Goal: Information Seeking & Learning: Compare options

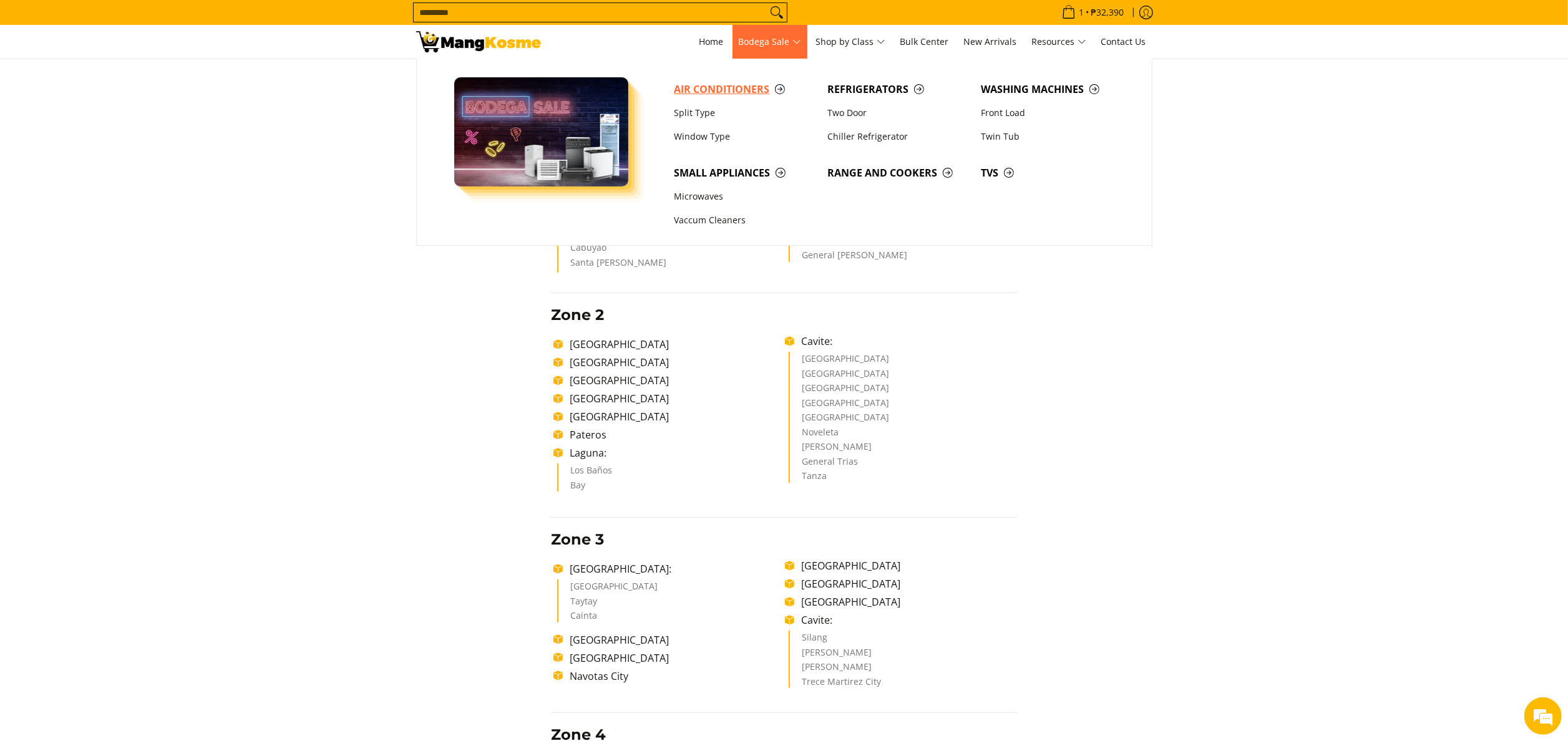
click at [710, 95] on span "Air Conditioners" at bounding box center [744, 90] width 141 height 16
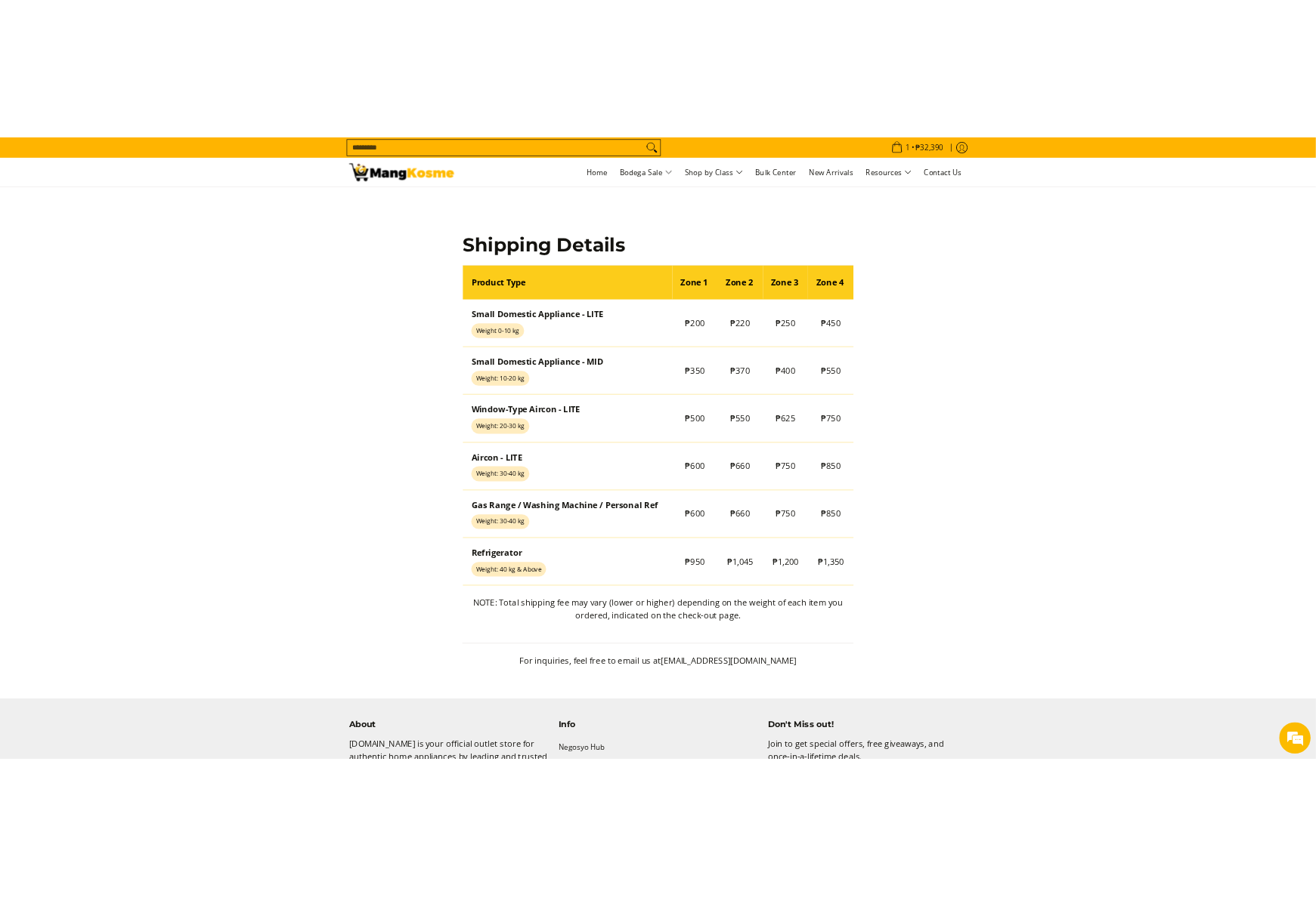
scroll to position [1209, 0]
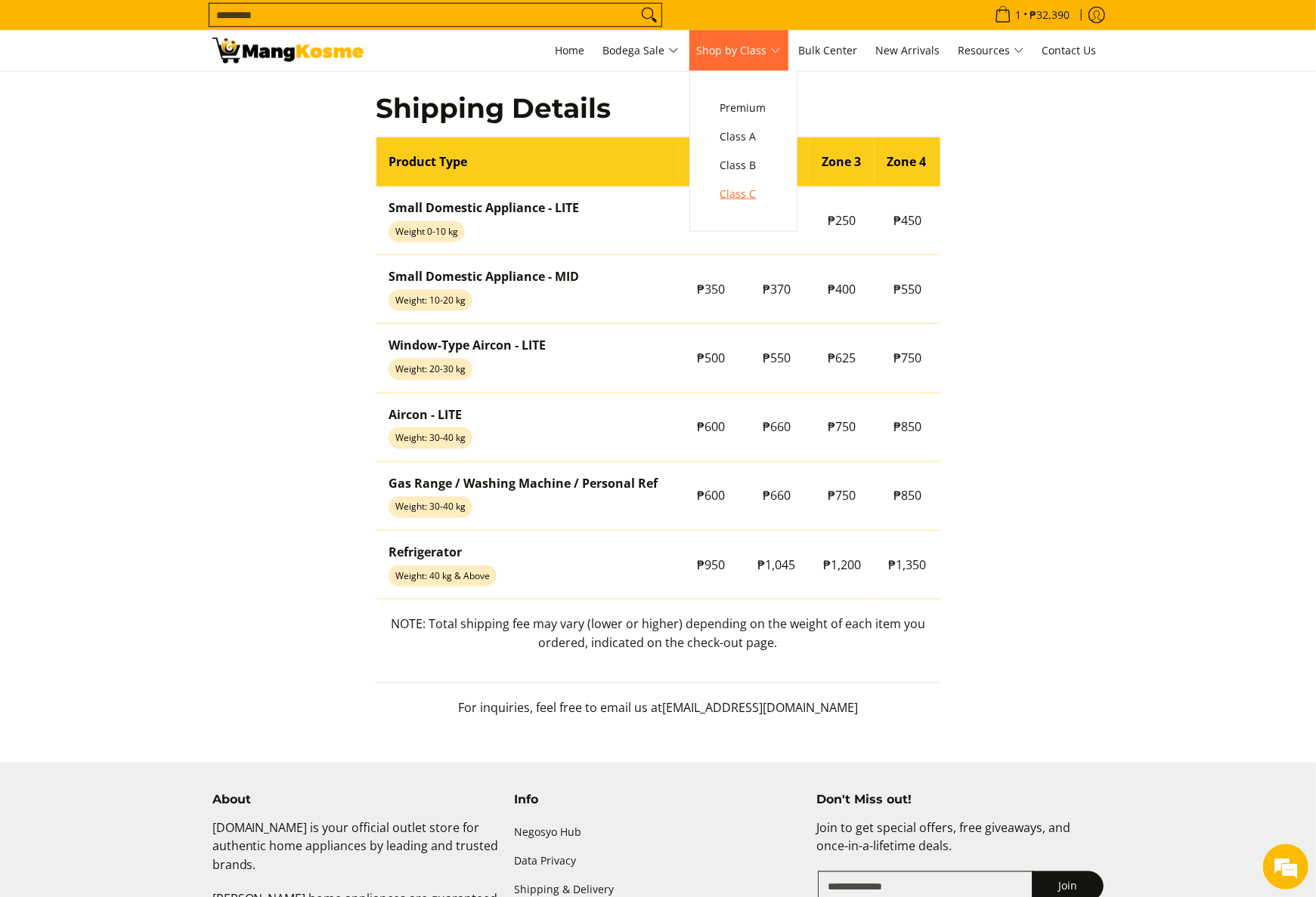
click at [765, 187] on span "Class C" at bounding box center [743, 195] width 46 height 19
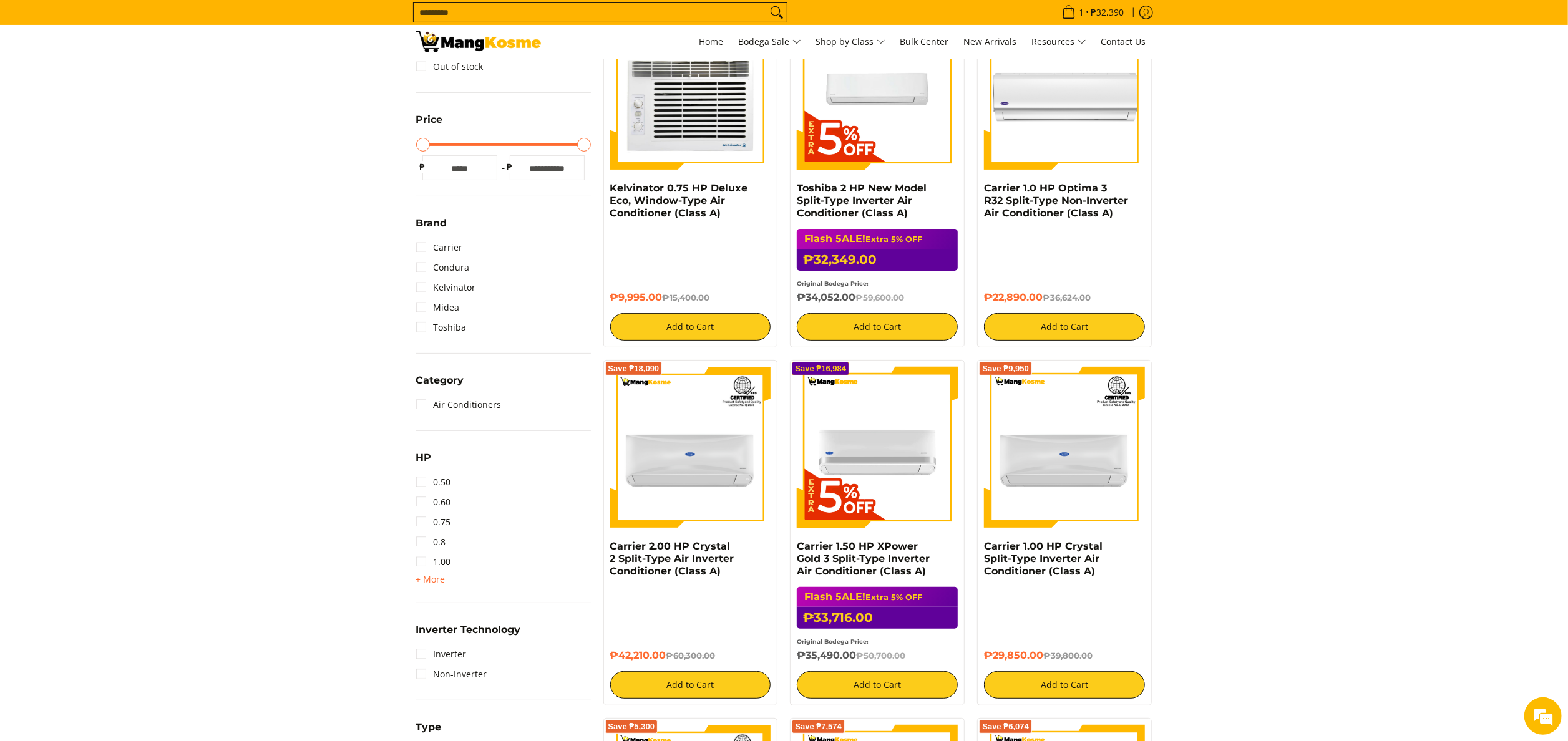
scroll to position [125, 0]
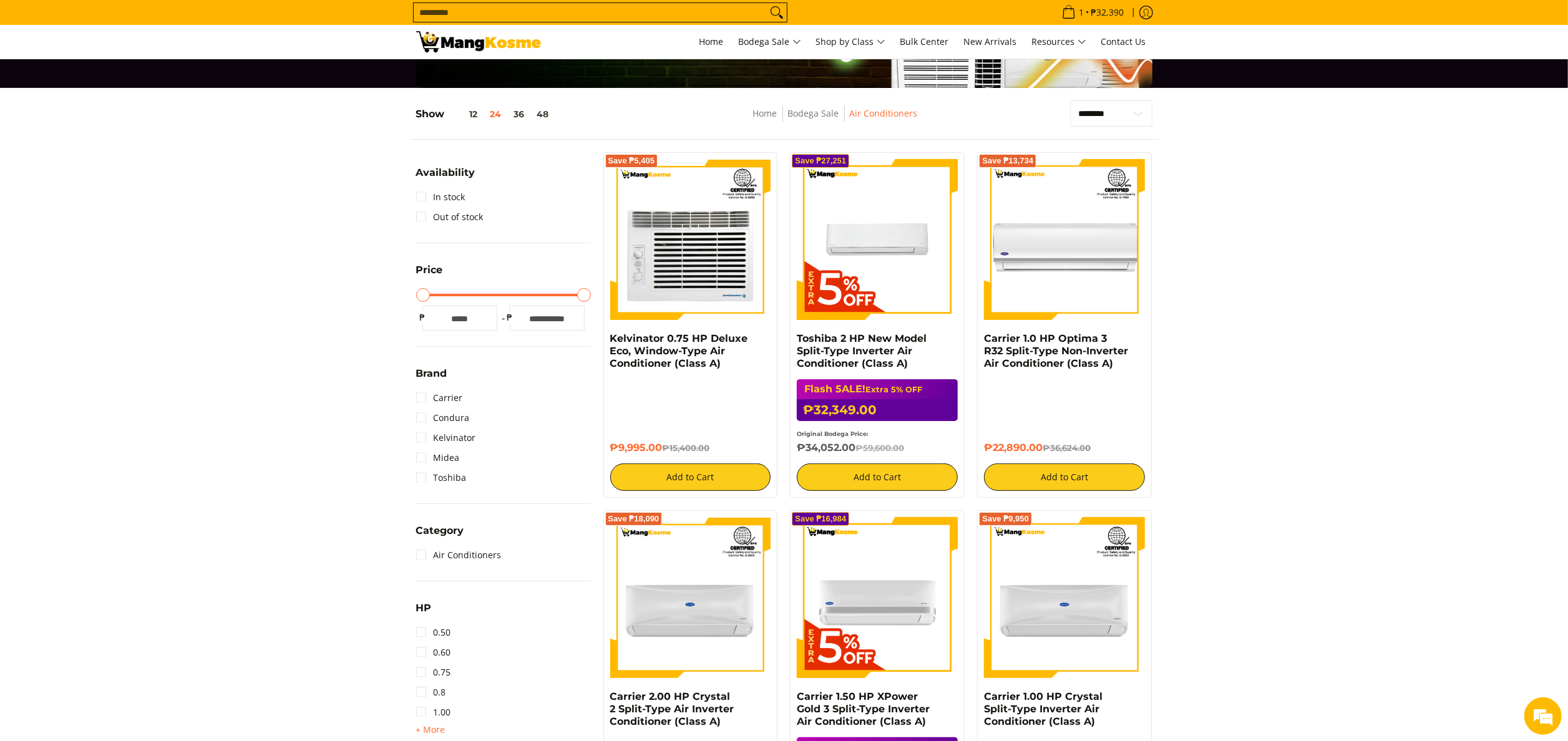
click at [463, 456] on li "Midea" at bounding box center [504, 458] width 175 height 20
click at [457, 456] on link "Midea" at bounding box center [438, 458] width 44 height 20
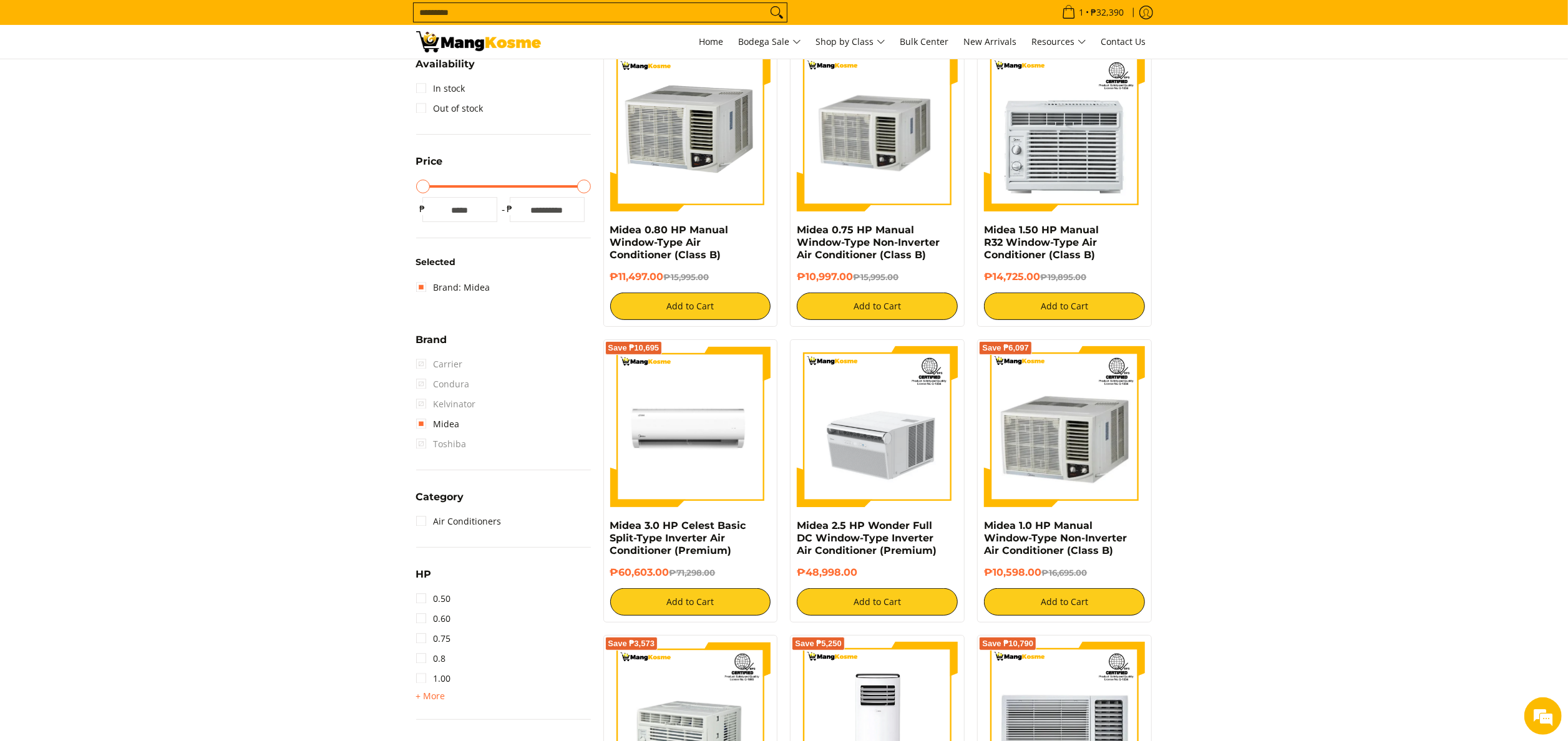
scroll to position [290, 0]
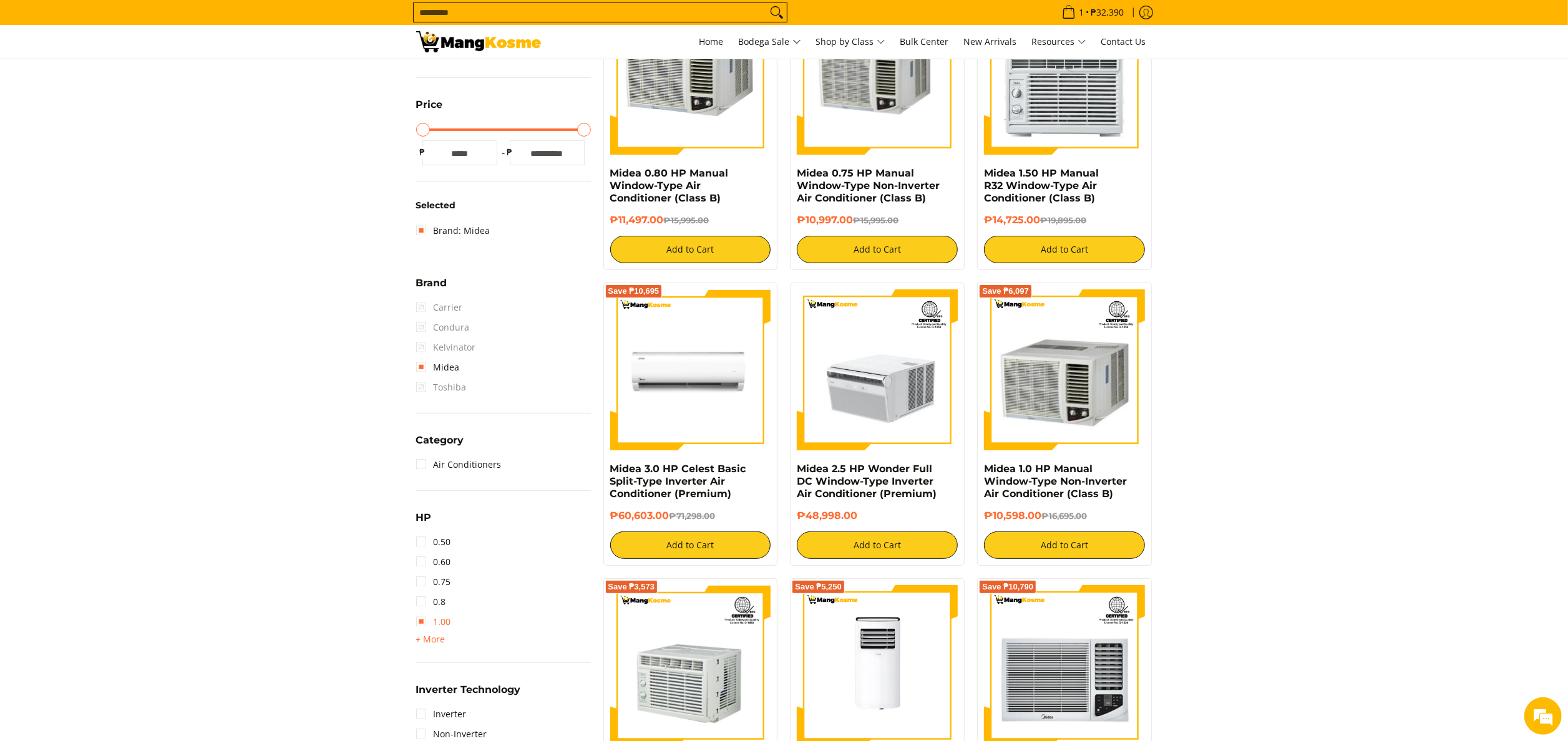
click at [444, 619] on link "1.00" at bounding box center [434, 622] width 35 height 20
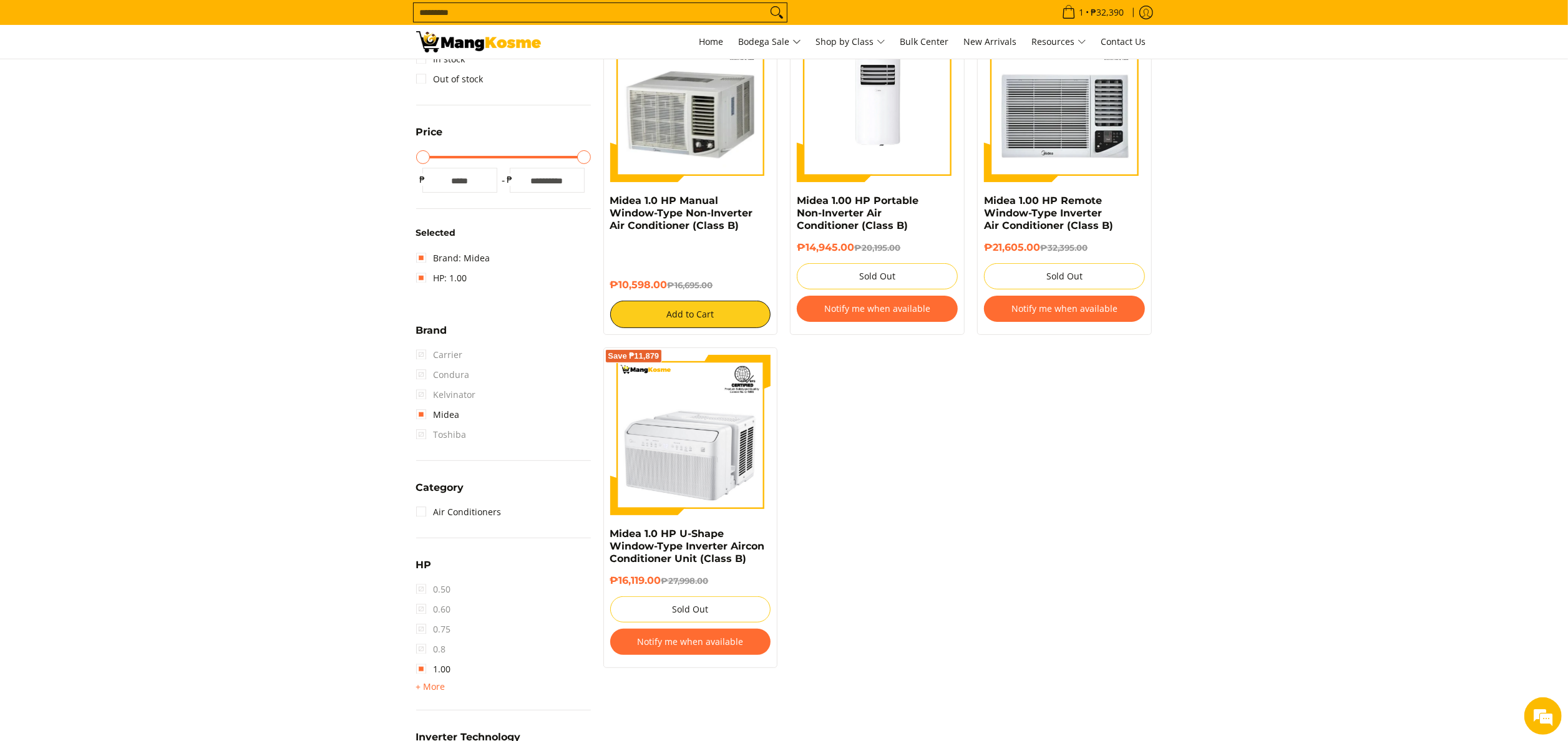
scroll to position [125, 0]
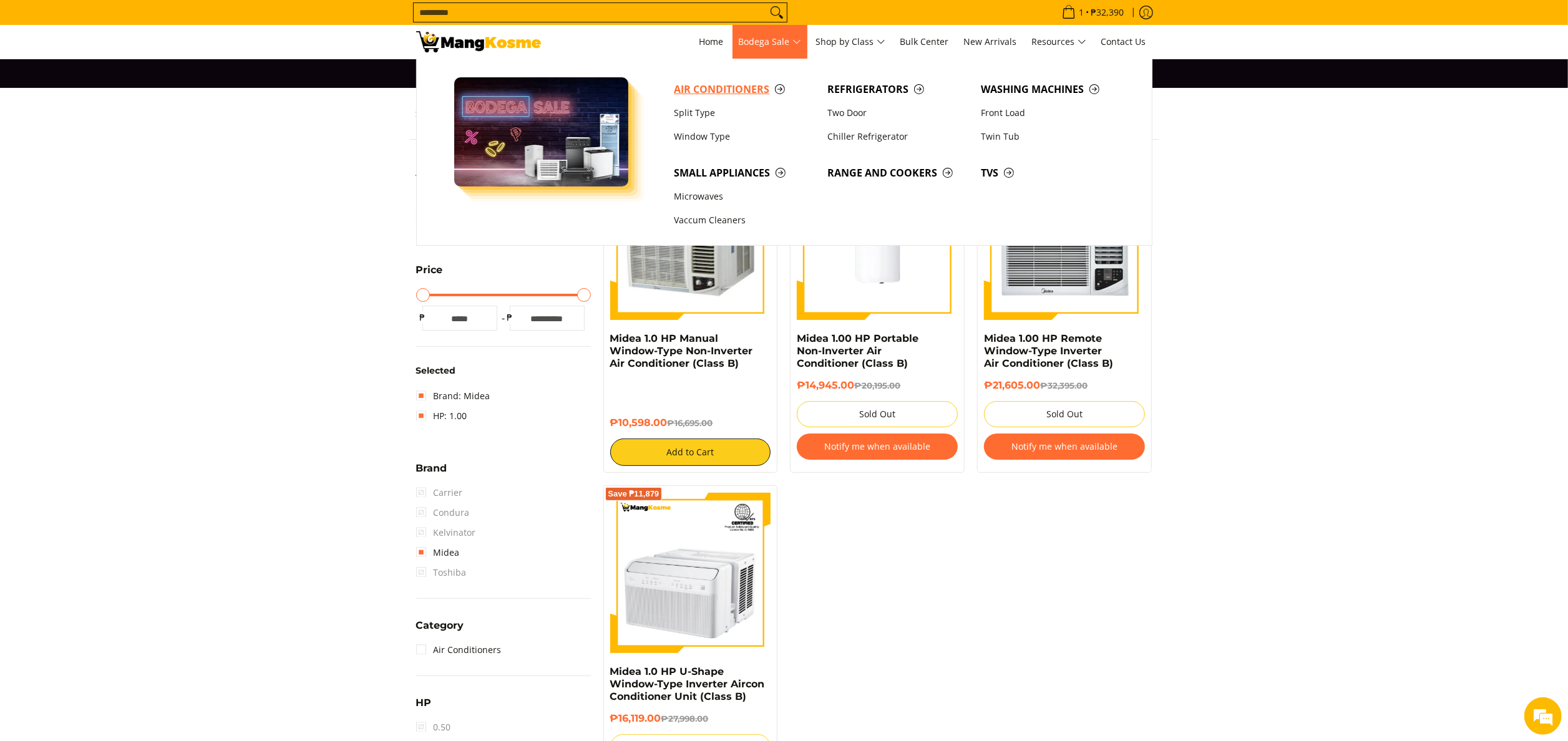
click at [742, 85] on span "Air Conditioners" at bounding box center [744, 90] width 141 height 16
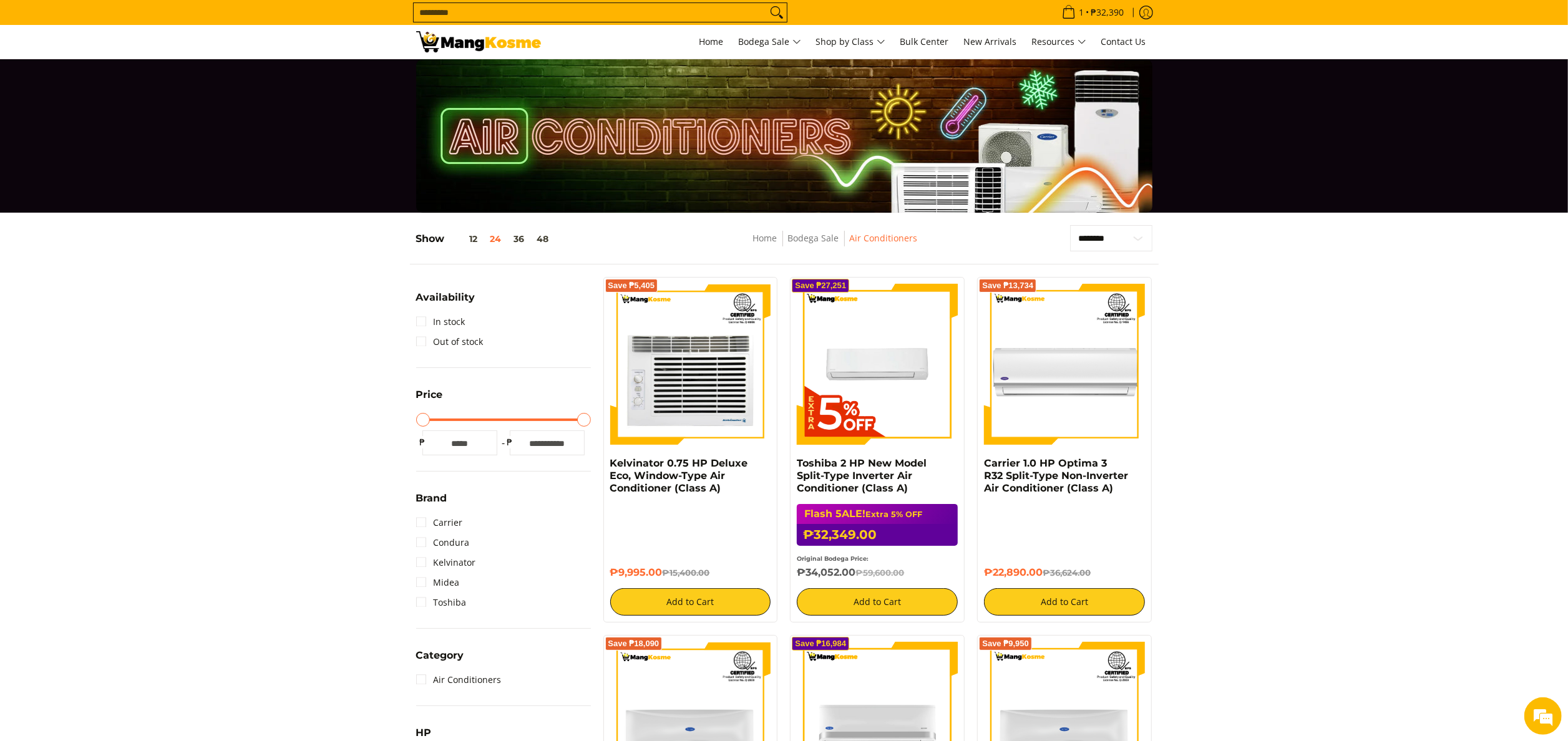
drag, startPoint x: 1536, startPoint y: 534, endPoint x: 1486, endPoint y: 522, distance: 51.4
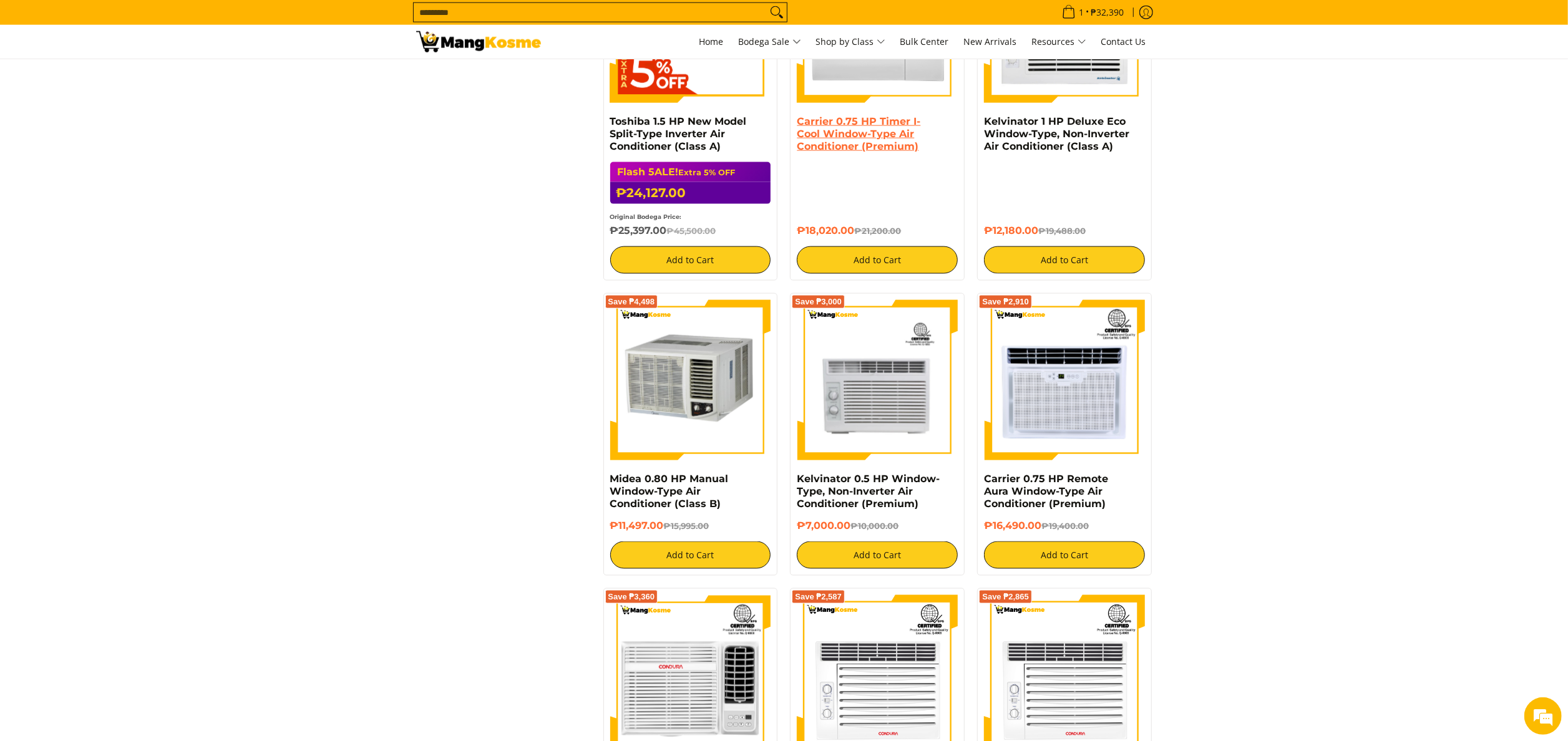
scroll to position [1622, 0]
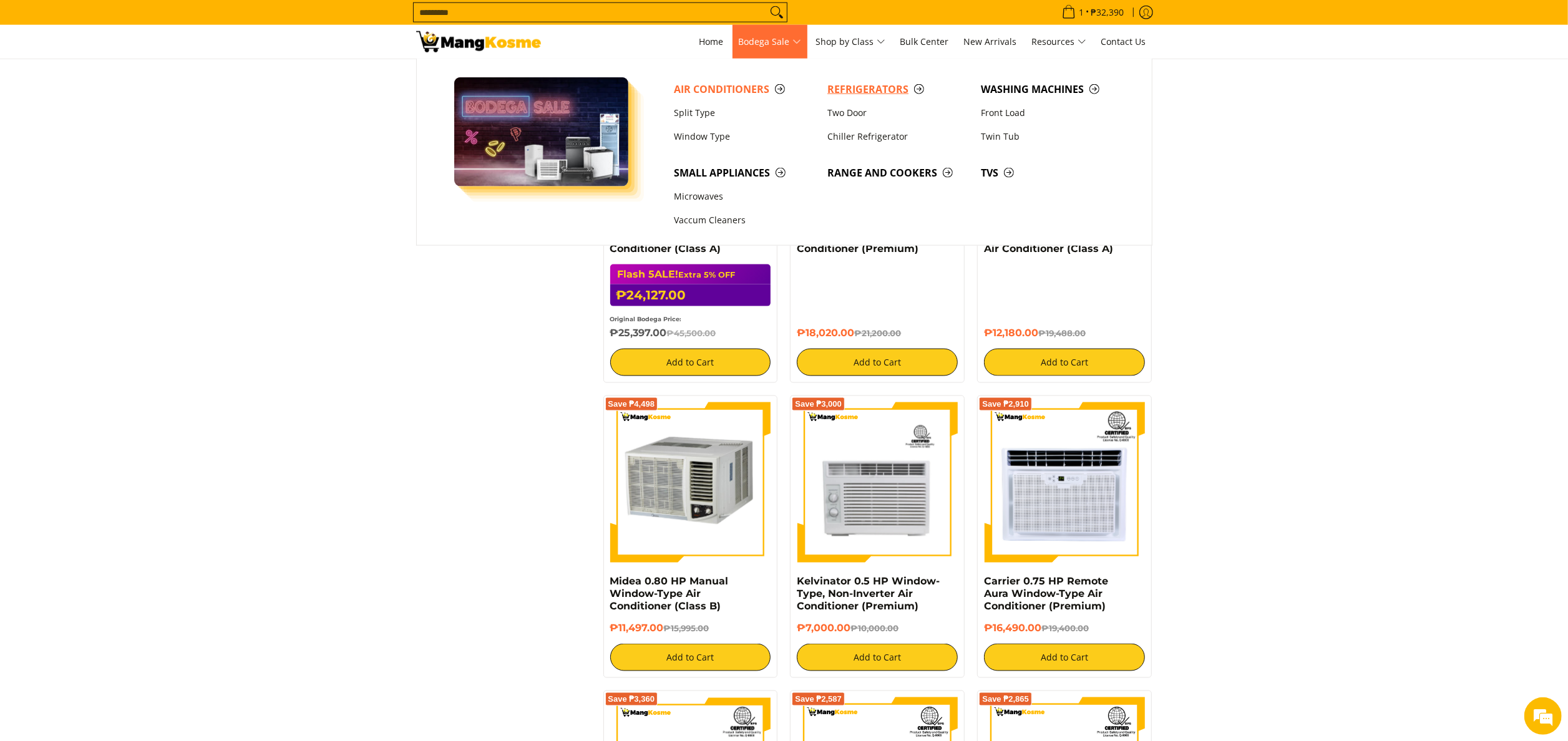
click at [865, 90] on span "Refrigerators" at bounding box center [897, 90] width 141 height 16
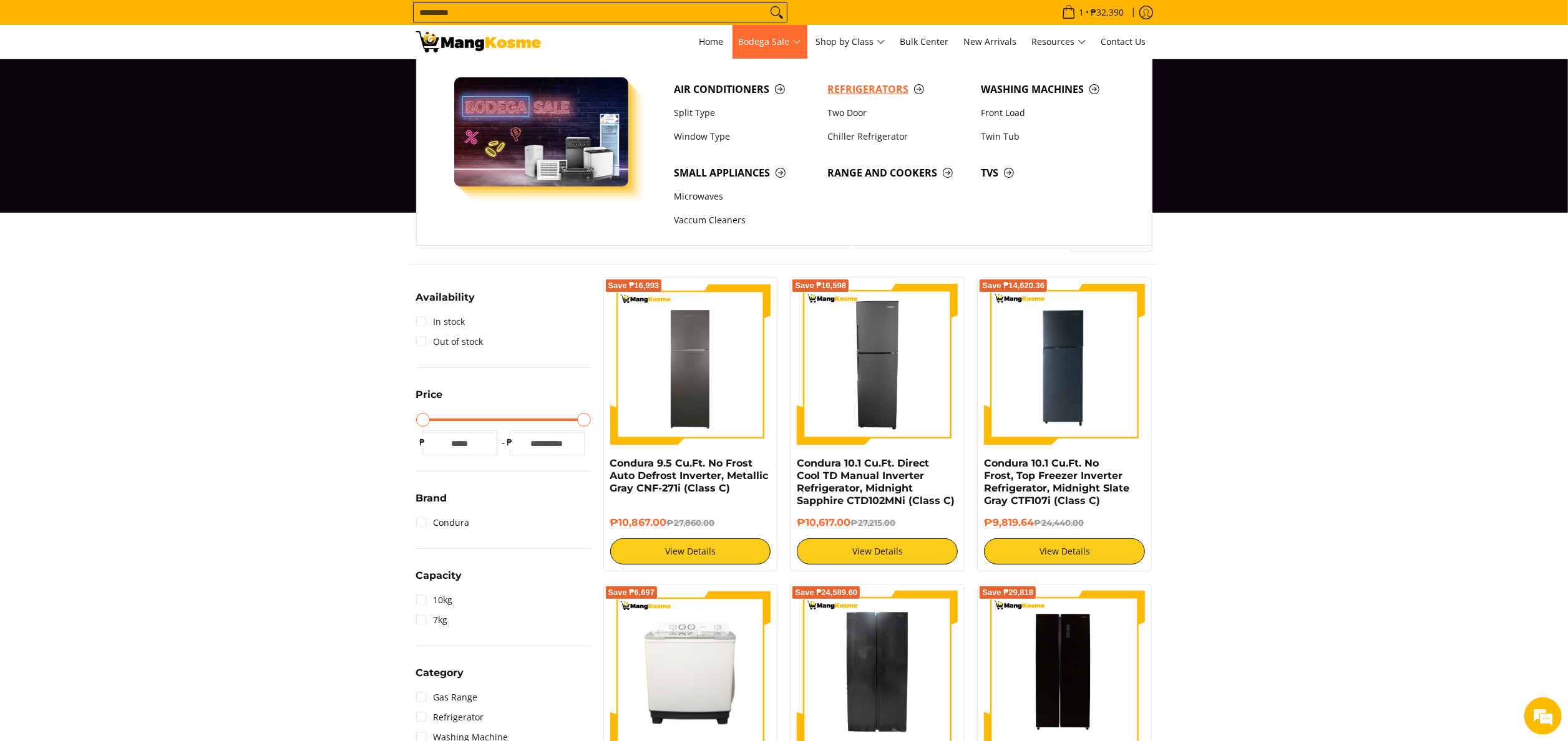
click at [862, 90] on span "Refrigerators" at bounding box center [897, 90] width 141 height 16
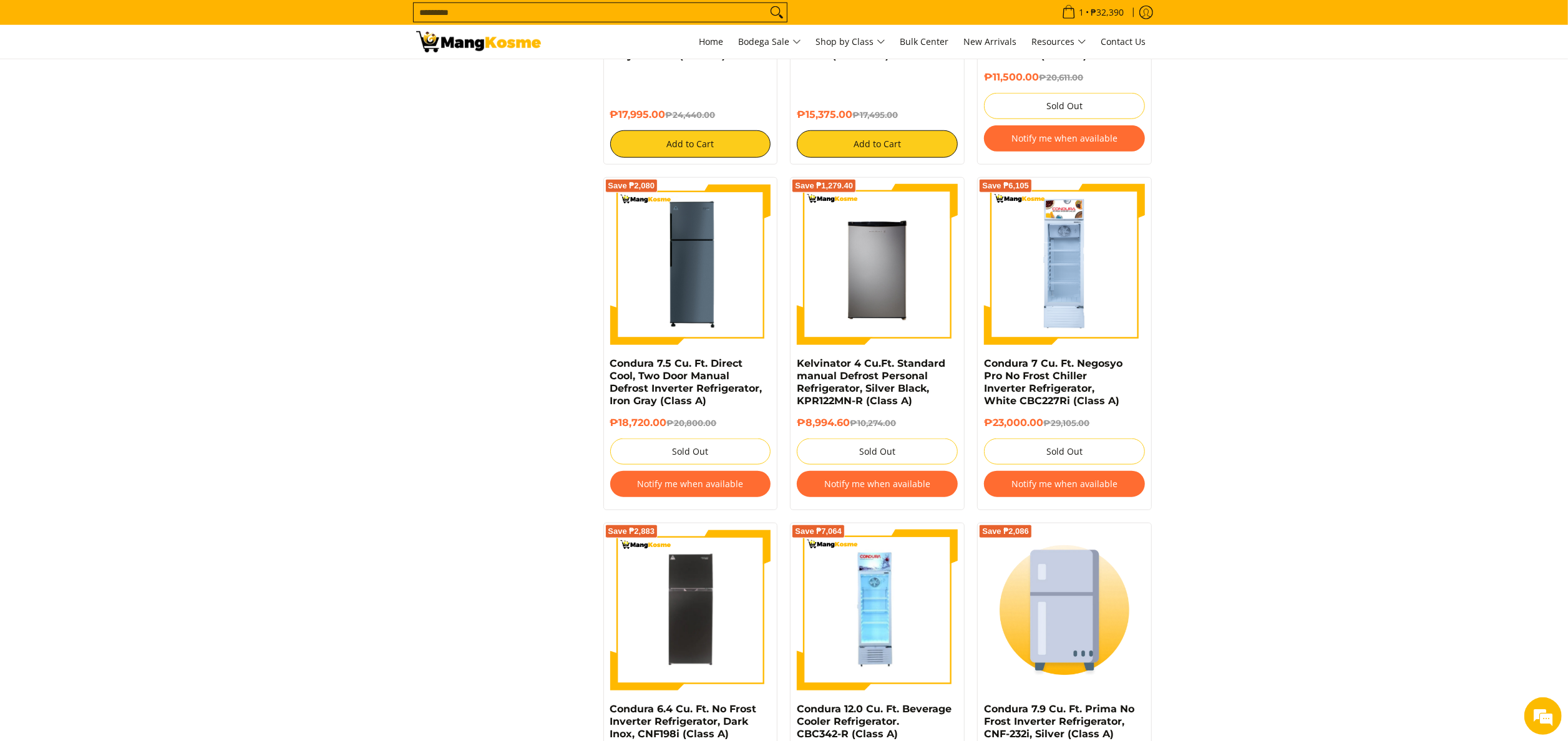
scroll to position [1248, 0]
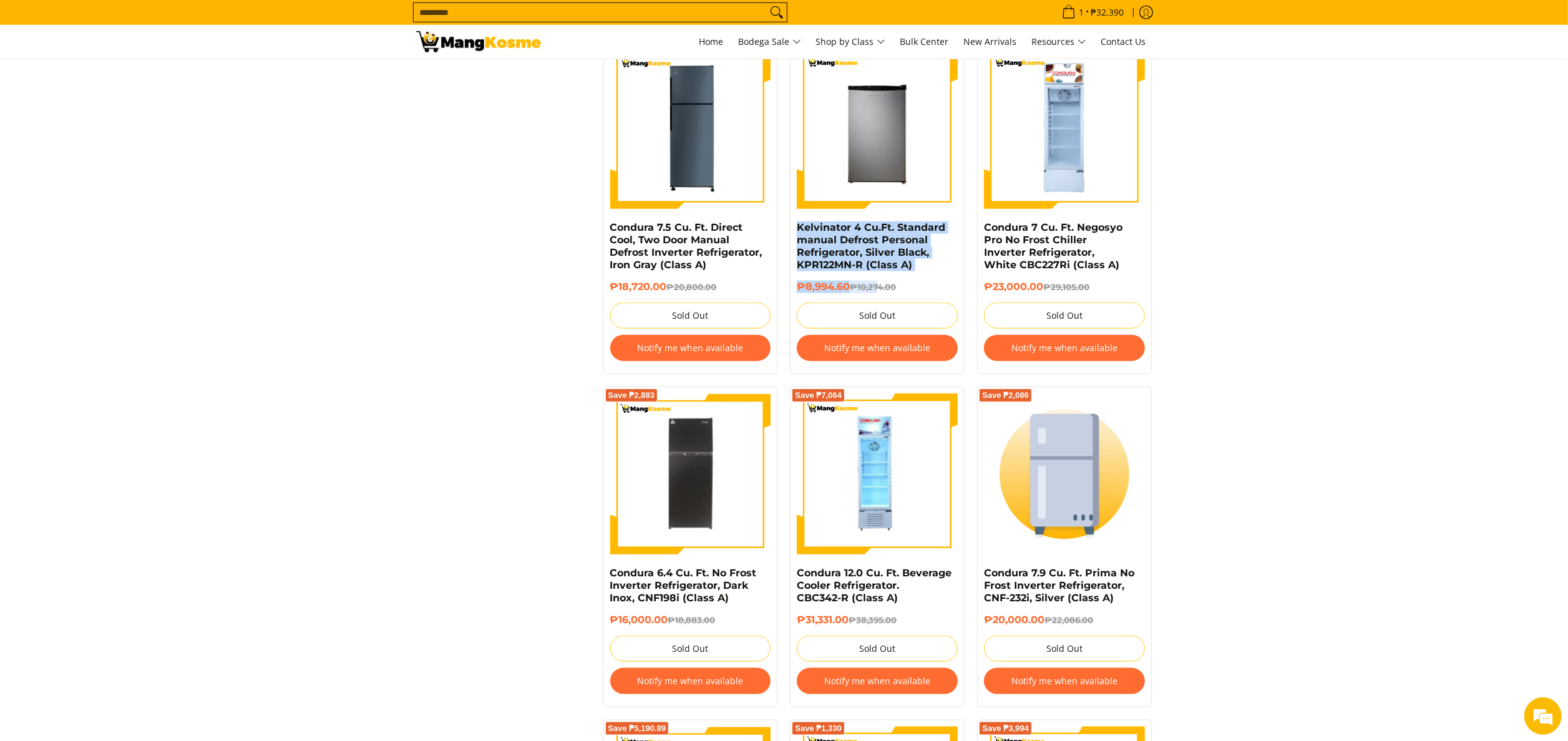
drag, startPoint x: 792, startPoint y: 218, endPoint x: 882, endPoint y: 276, distance: 107.1
click at [882, 276] on div "Save ₱1,279.40 Kelvinator 4 Cu.Ft. Standard manual Defrost Personal Refrigerato…" at bounding box center [877, 207] width 175 height 333
drag, startPoint x: 882, startPoint y: 276, endPoint x: 1275, endPoint y: 229, distance: 395.8
click at [1275, 229] on section "**********" at bounding box center [784, 402] width 1568 height 2874
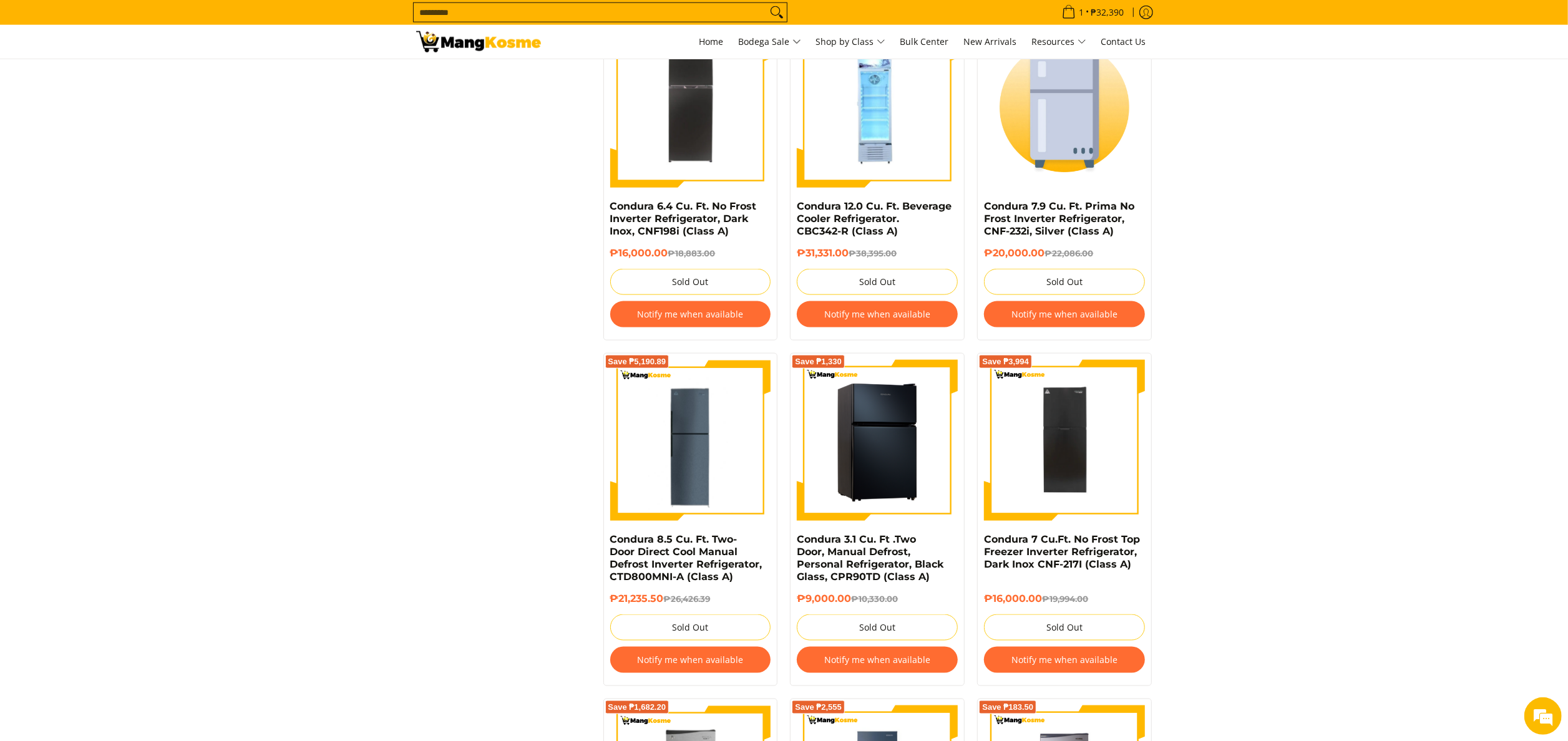
scroll to position [1622, 0]
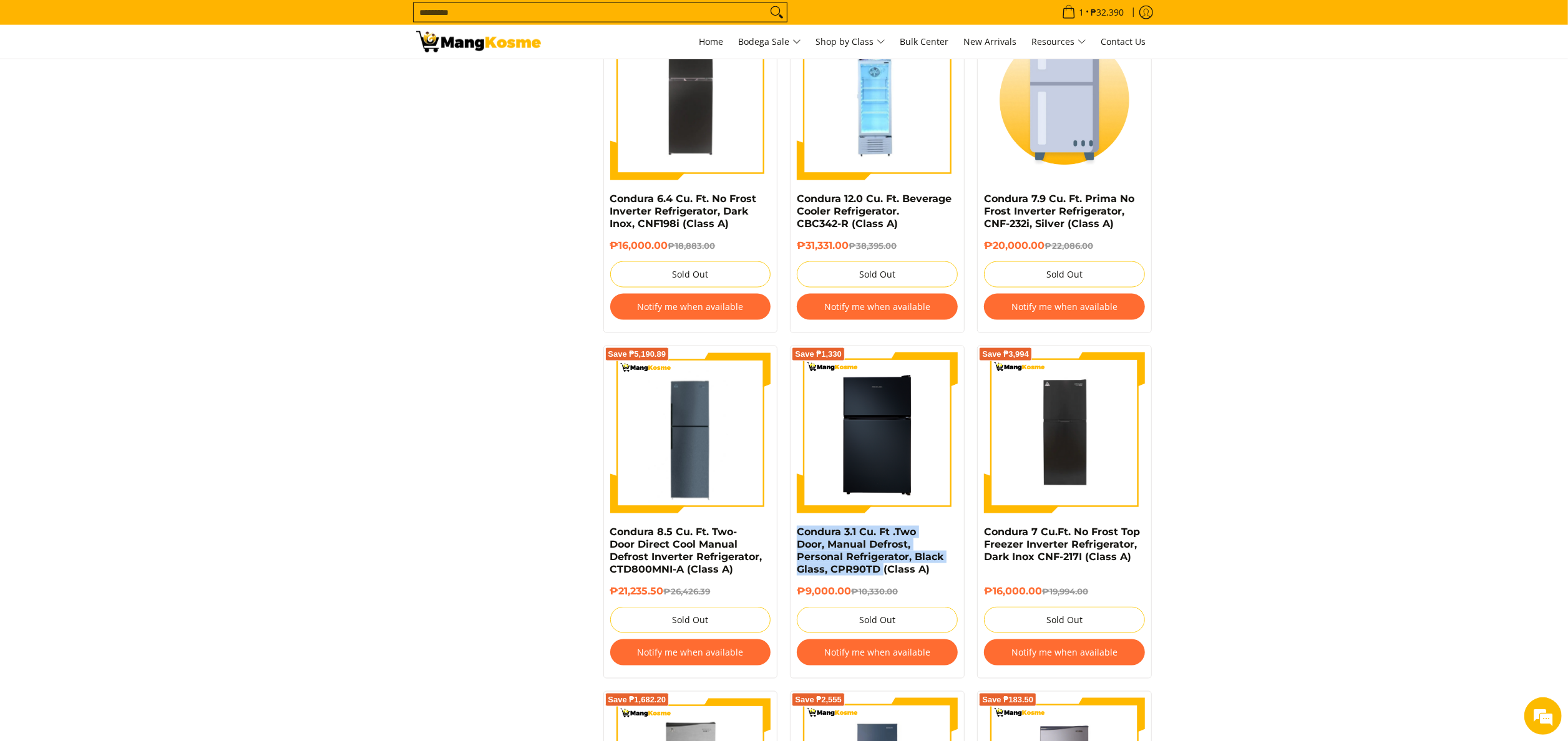
drag, startPoint x: 791, startPoint y: 526, endPoint x: 882, endPoint y: 575, distance: 103.4
click at [882, 575] on div "Save ₱1,330 Condura 3.1 Cu. Ft .Two Door, Manual Defrost, Personal Refrigerator…" at bounding box center [877, 512] width 175 height 333
copy link "Condura 3.1 Cu. Ft .Two Door, Manual Defrost, Personal Refrigerator, Black Glas…"
click at [855, 163] on span "Class C" at bounding box center [854, 161] width 38 height 16
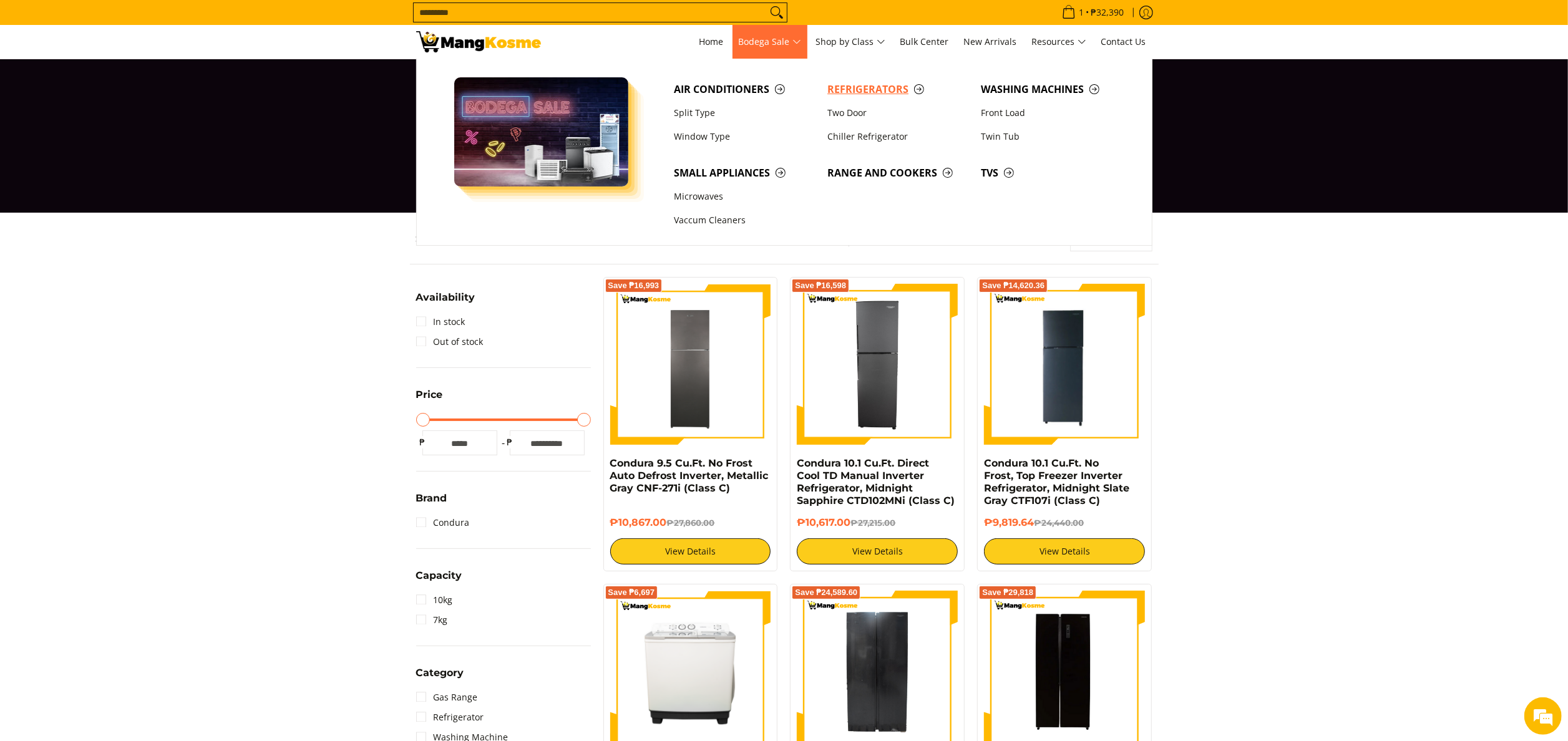
click at [874, 85] on span "Refrigerators" at bounding box center [897, 90] width 141 height 16
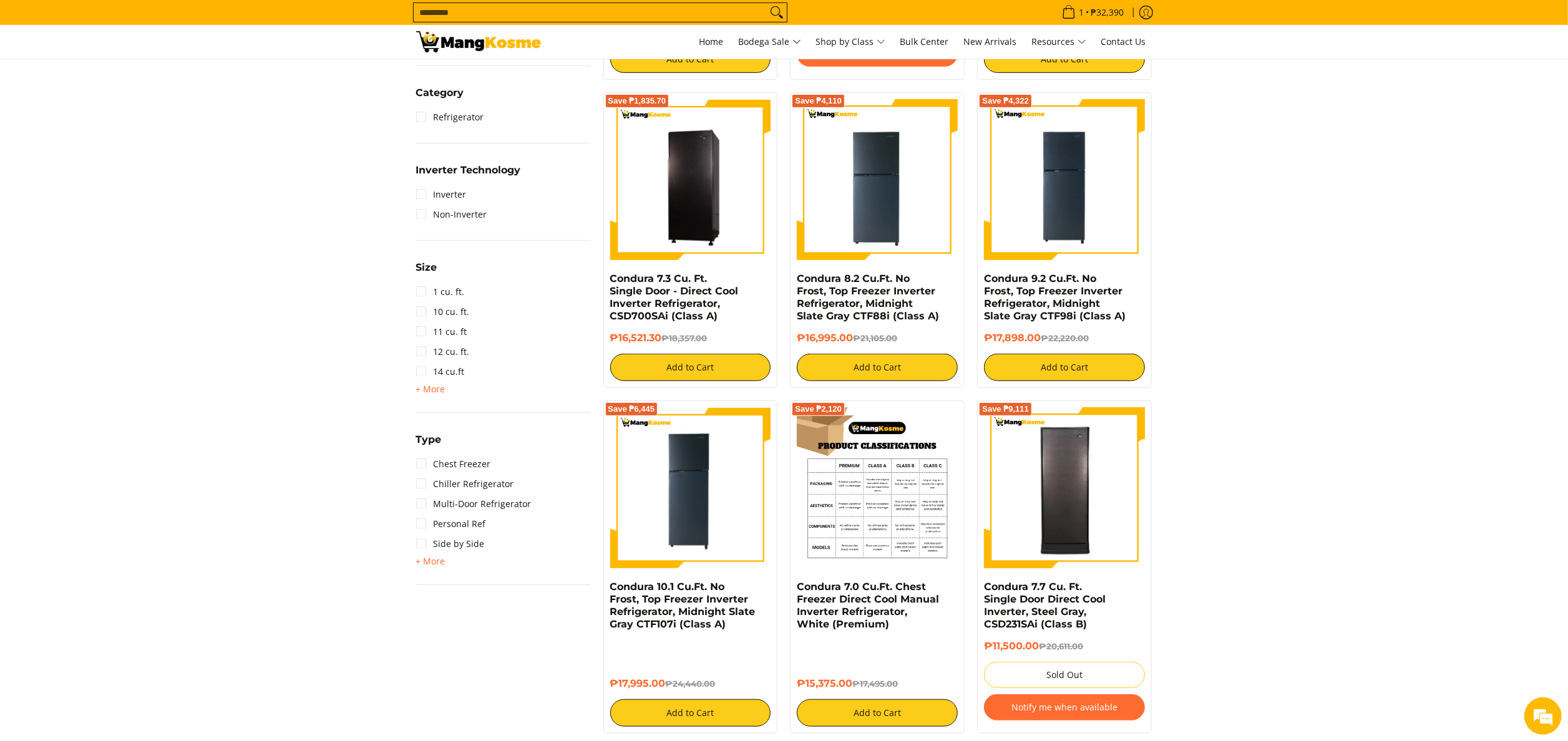
scroll to position [749, 0]
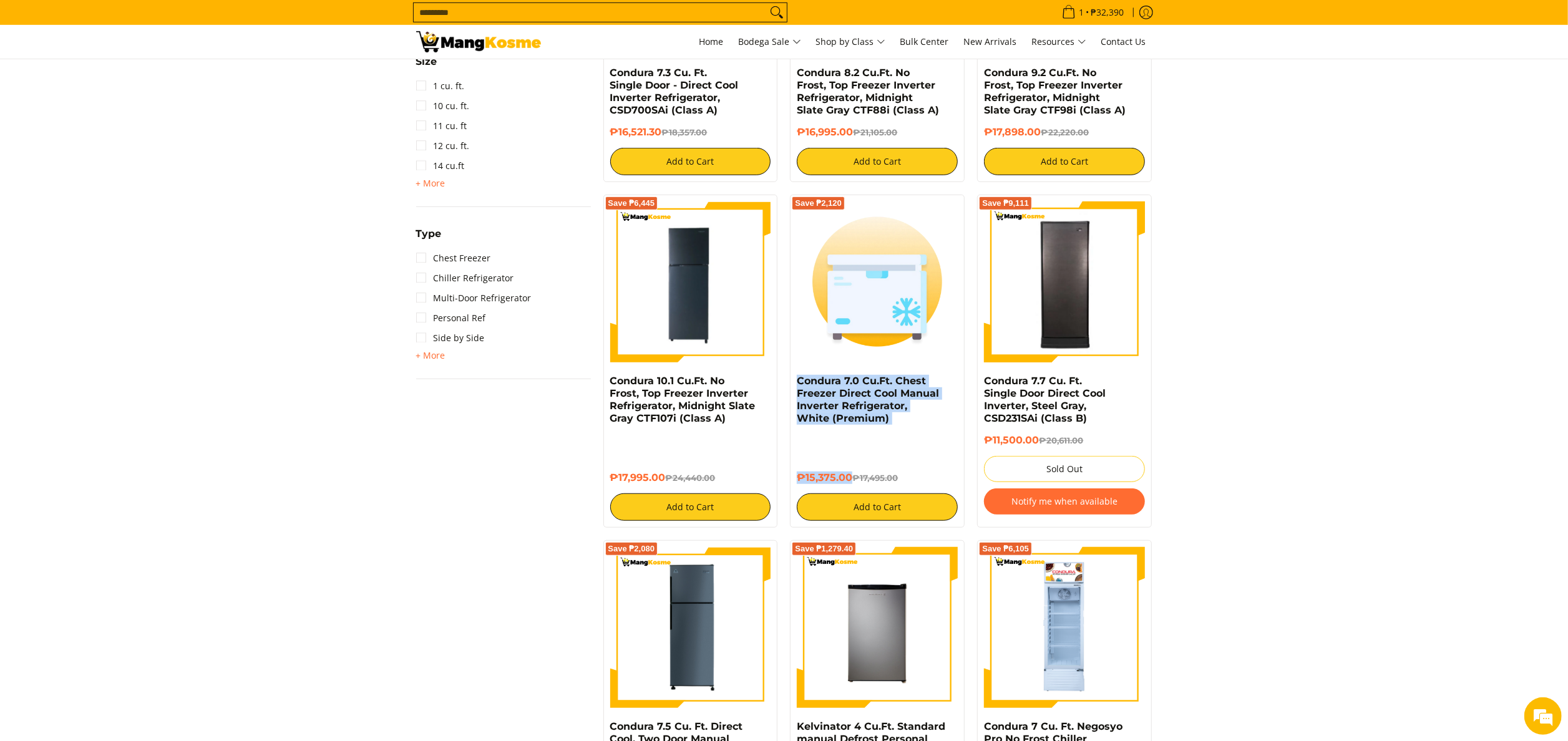
drag, startPoint x: 794, startPoint y: 380, endPoint x: 851, endPoint y: 464, distance: 101.5
click at [851, 464] on div "Save ₱2,120 Condura 7.0 Cu.Ft. Chest Freezer Direct Cool Manual Inverter Refrig…" at bounding box center [877, 361] width 175 height 333
copy div "Condura 7.0 Cu.Ft. Chest Freezer Direct Cool Manual Inverter Refrigerator, Whit…"
click at [901, 381] on link "Condura 7.0 Cu.Ft. Chest Freezer Direct Cool Manual Inverter Refrigerator, Whit…" at bounding box center [868, 399] width 142 height 49
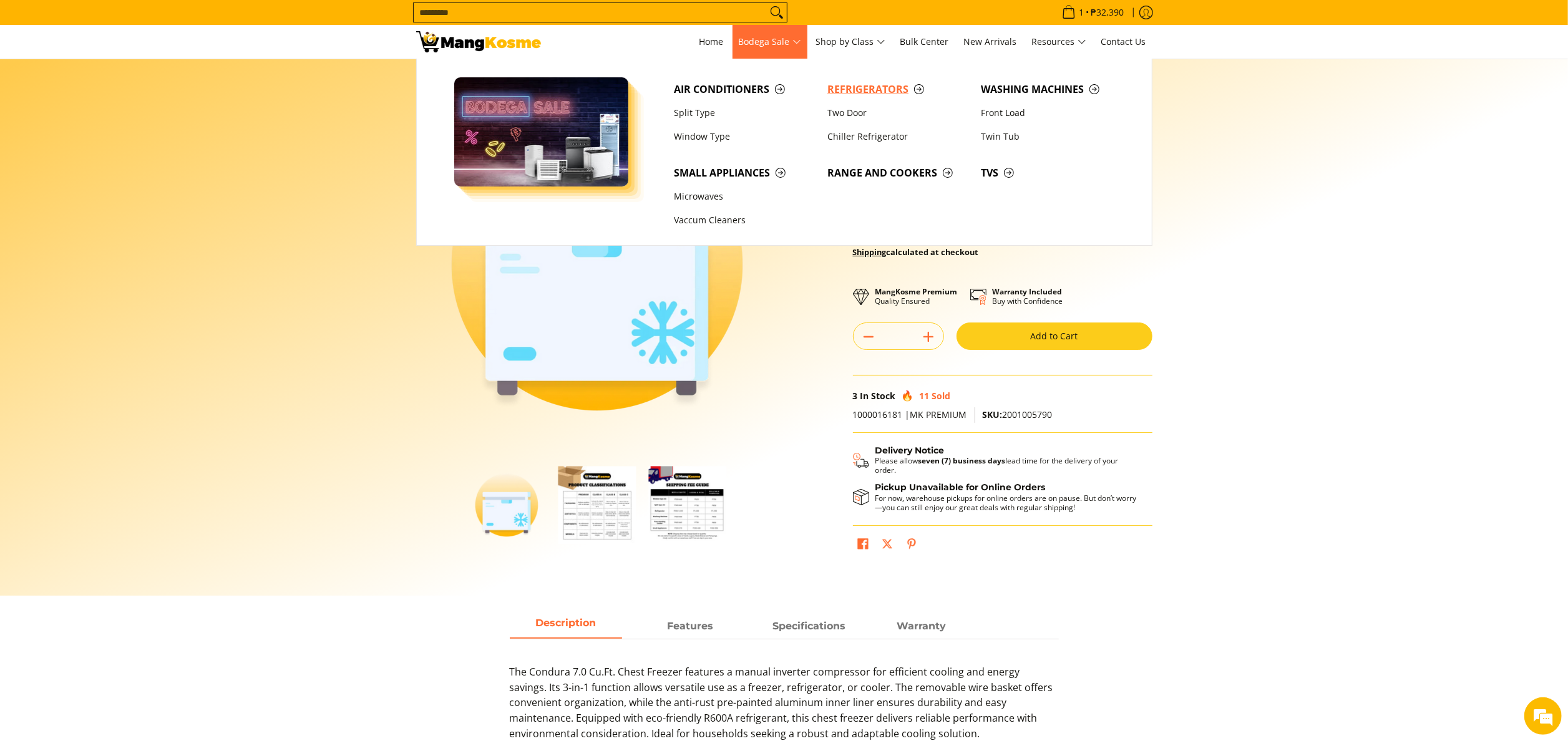
click at [842, 92] on span "Refrigerators" at bounding box center [897, 90] width 141 height 16
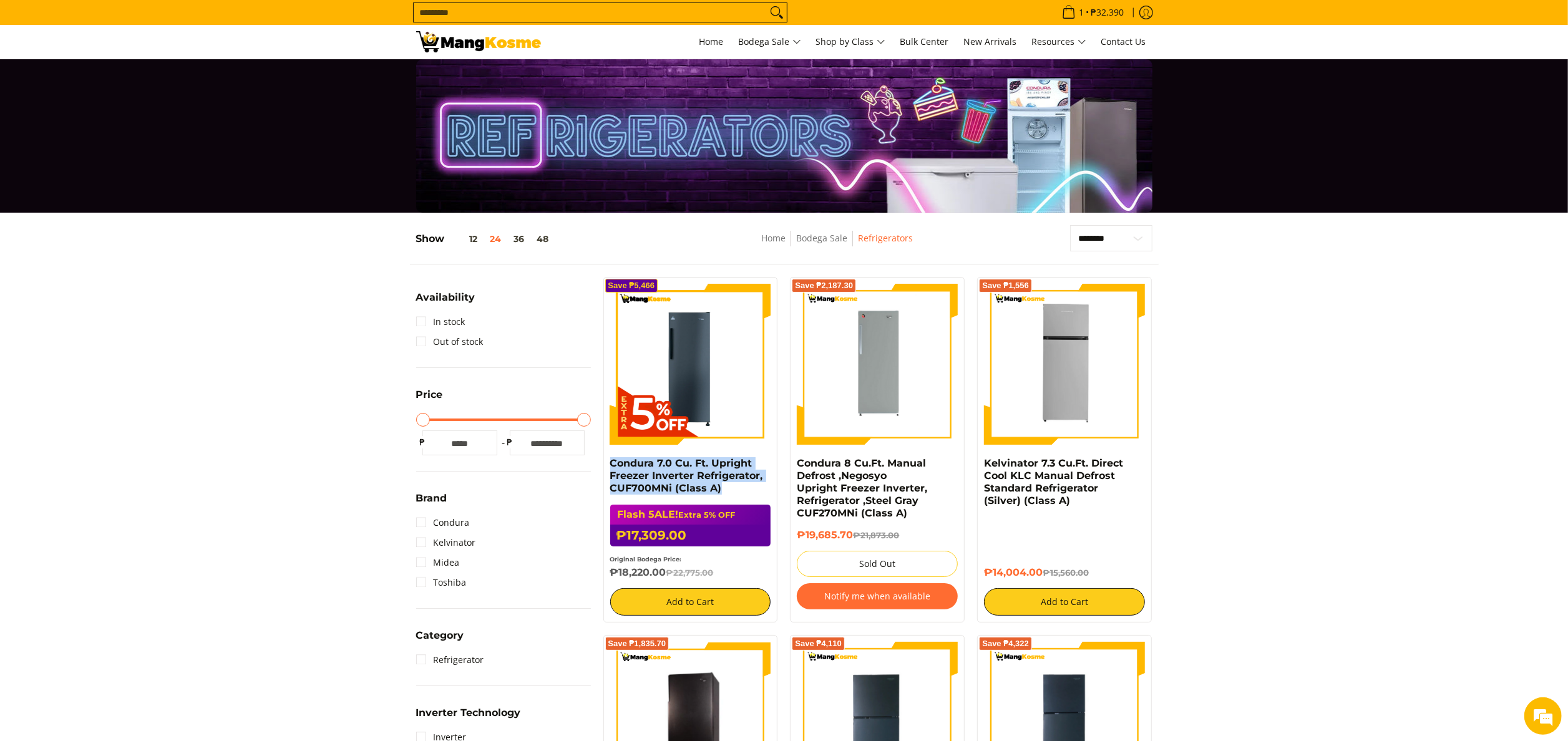
drag, startPoint x: 607, startPoint y: 466, endPoint x: 729, endPoint y: 490, distance: 124.3
click at [729, 490] on div "Save ₱5,466 Condura 7.0 Cu. Ft. Upright Freezer Inverter Refrigerator, CUF700MN…" at bounding box center [691, 449] width 175 height 346
copy link "Condura 7.0 Cu. Ft. Upright Freezer Inverter Refrigerator, CUF700MNi (Class A)"
drag, startPoint x: 983, startPoint y: 463, endPoint x: 1046, endPoint y: 566, distance: 120.7
click at [1046, 566] on div "Save ₱1,556 Kelvinator 7.3 Cu.Ft. Direct Cool KLC Manual Defrost Standard Refri…" at bounding box center [1064, 449] width 175 height 346
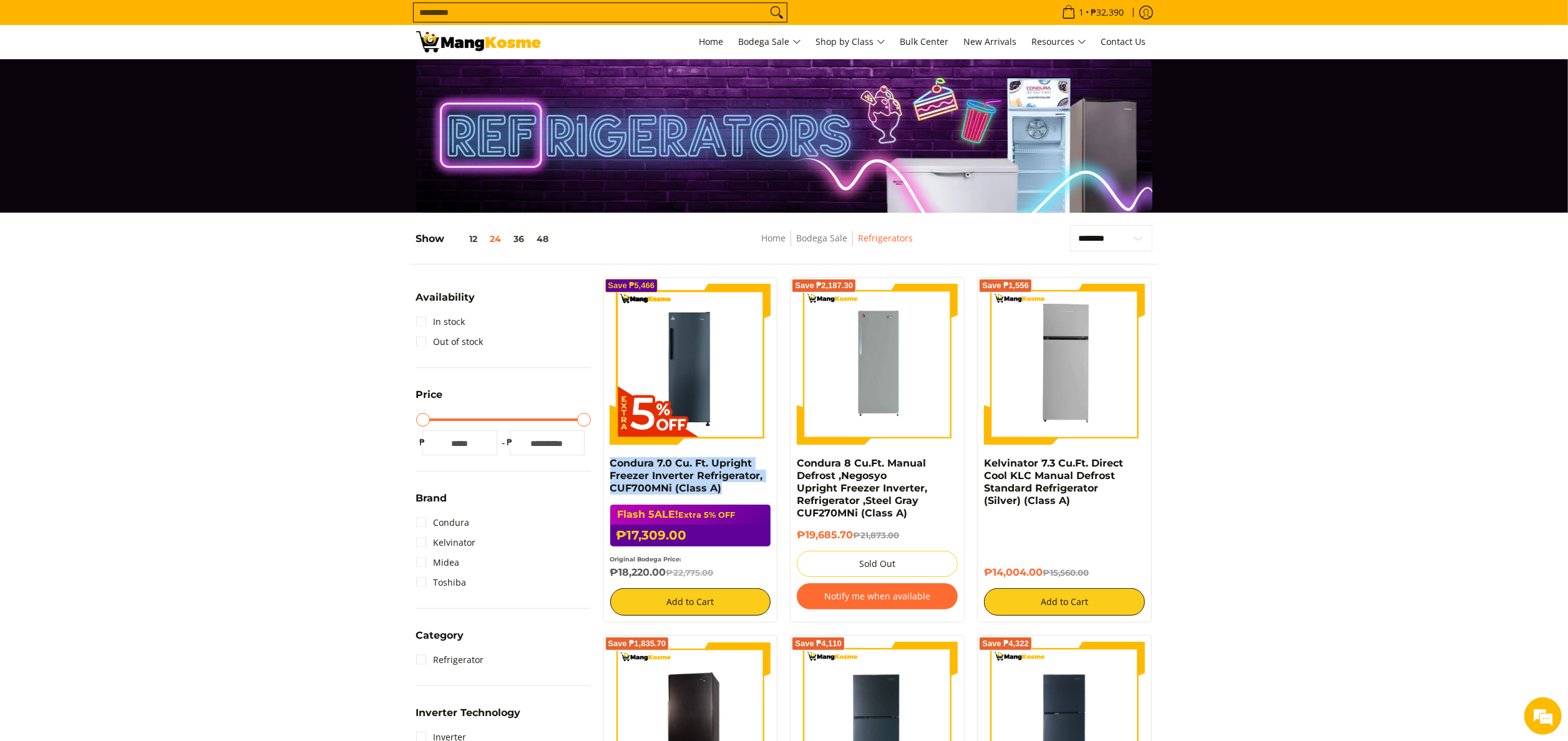
copy div "Kelvinator 7.3 Cu.Ft. Direct Cool KLC Manual Defrost Standard Refrigerator (Sil…"
drag, startPoint x: 692, startPoint y: 537, endPoint x: 651, endPoint y: 544, distance: 41.6
click at [651, 544] on h6 "₱17,309.00 ₱22,775.00" at bounding box center [690, 536] width 161 height 22
drag, startPoint x: 651, startPoint y: 544, endPoint x: 667, endPoint y: 580, distance: 39.4
click at [667, 580] on div "Save ₱5,466 Condura 7.0 Cu. Ft. Upright Freezer Inverter Refrigerator, CUF700MN…" at bounding box center [691, 449] width 175 height 346
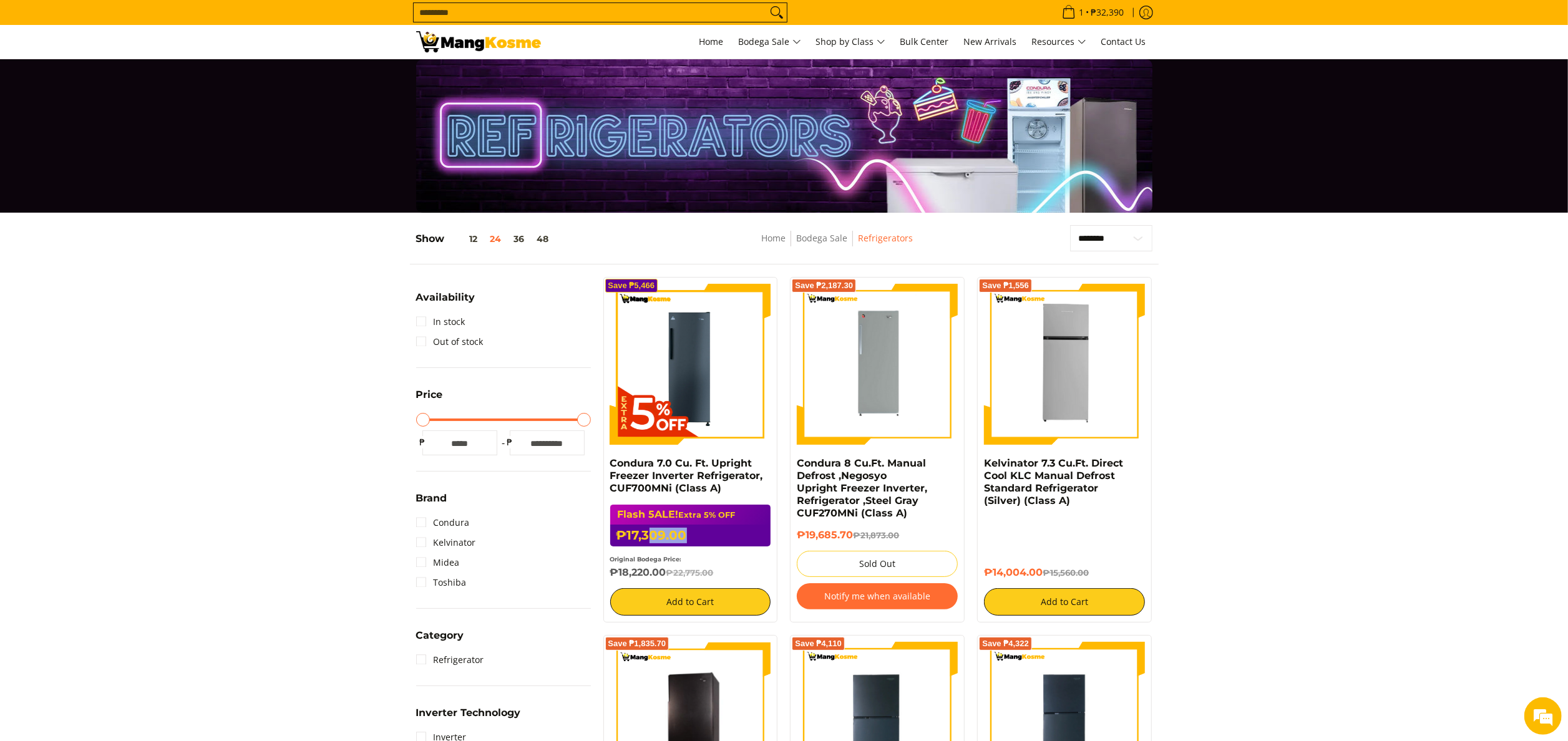
copy h6 "₱18,220.00"
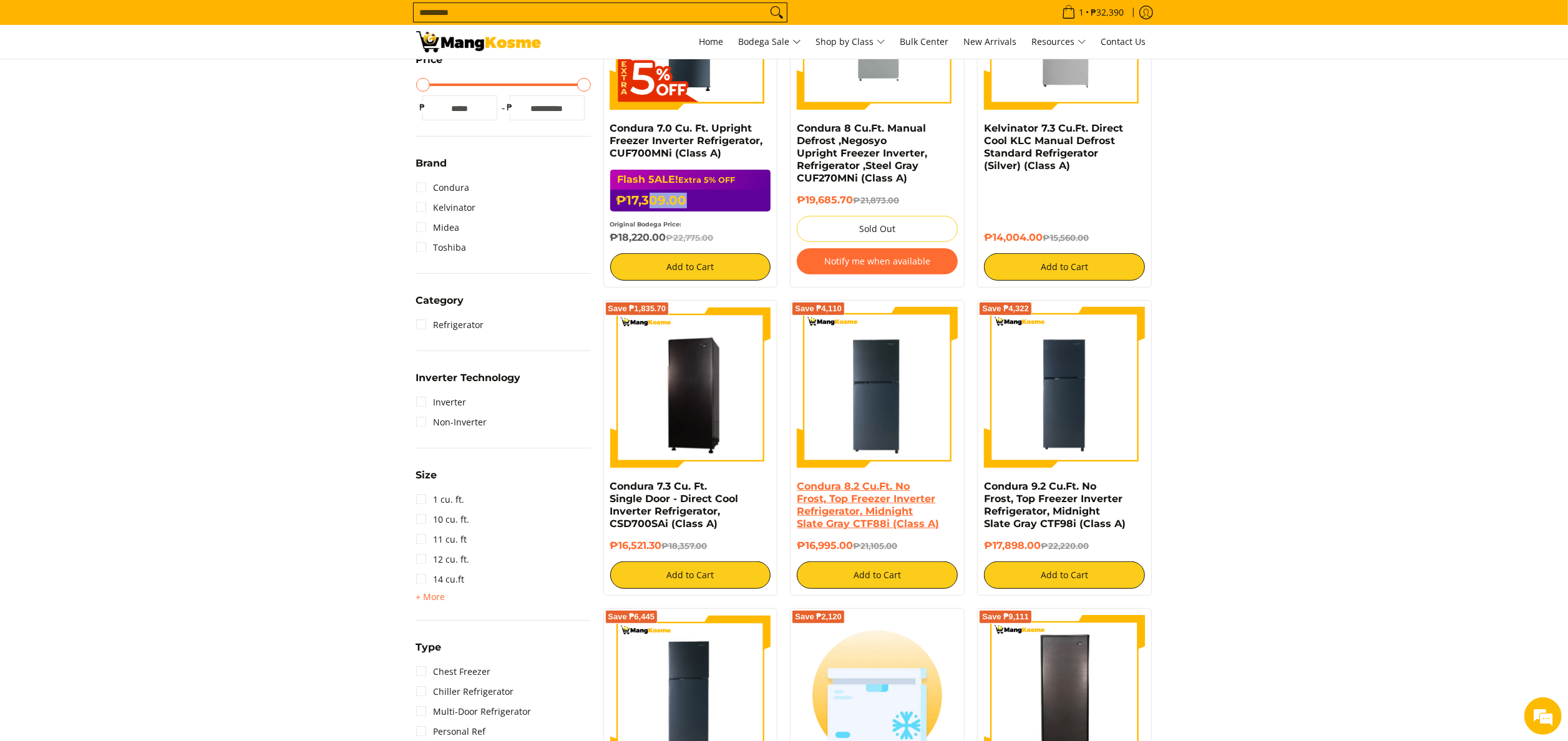
scroll to position [374, 0]
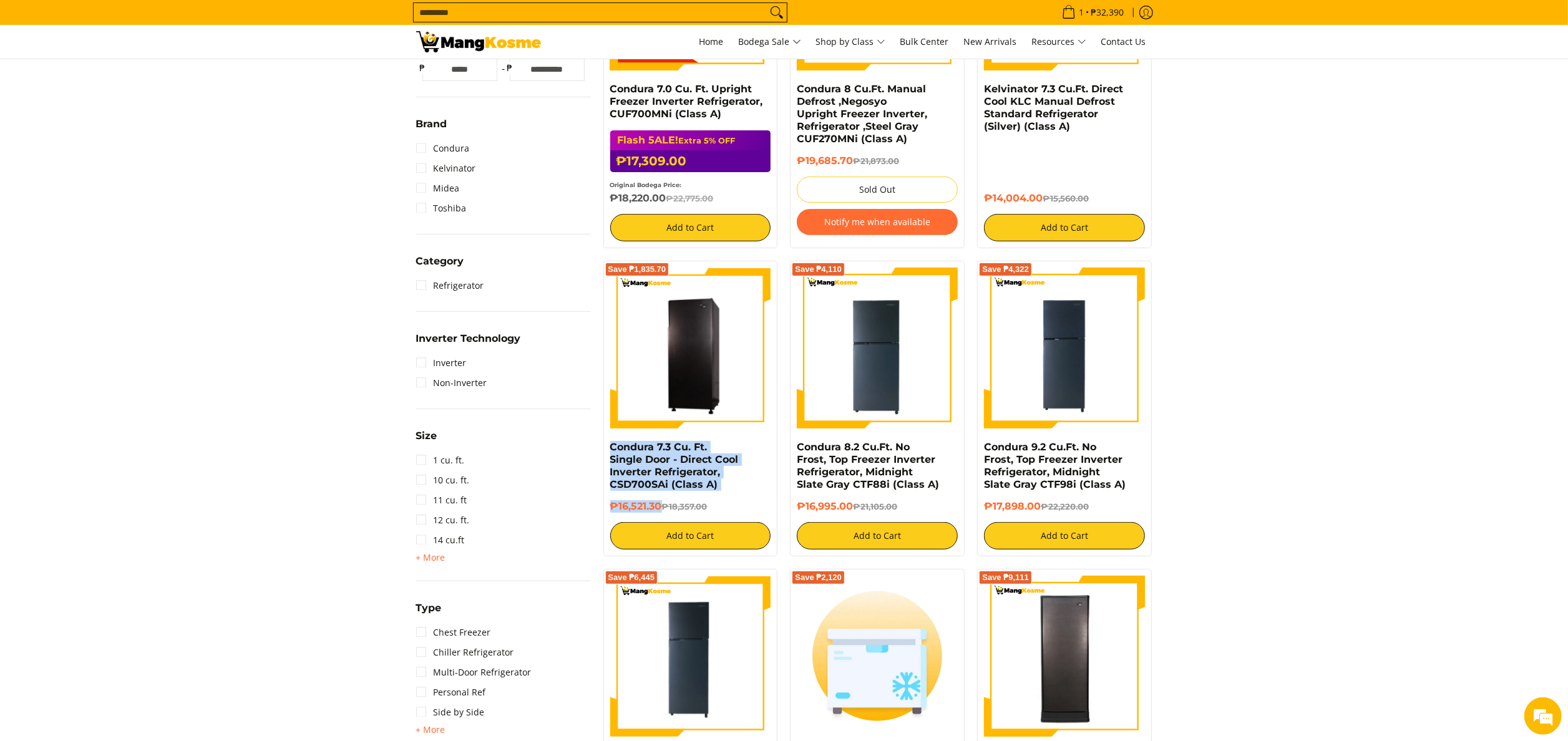
drag, startPoint x: 607, startPoint y: 450, endPoint x: 661, endPoint y: 508, distance: 79.2
click at [661, 508] on div "Save ₱1,835.70 Condura 7.3 Cu. Ft. Single Door - Direct Cool Inverter Refrigera…" at bounding box center [691, 408] width 175 height 296
copy div "Condura 7.3 Cu. Ft. Single Door - Direct Cool Inverter Refrigerator, CSD700SAi …"
